Goal: Information Seeking & Learning: Learn about a topic

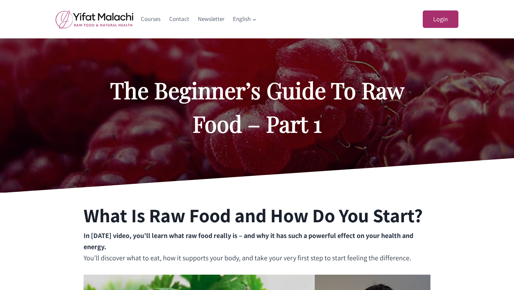
click at [452, 72] on div at bounding box center [257, 115] width 514 height 154
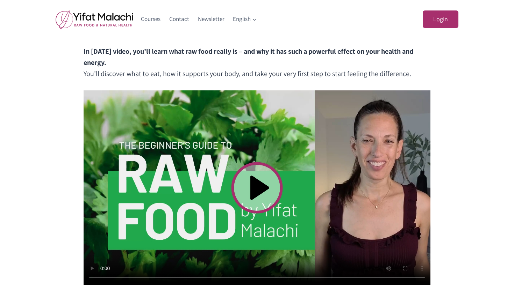
scroll to position [187, 0]
